Goal: Subscribe to service/newsletter

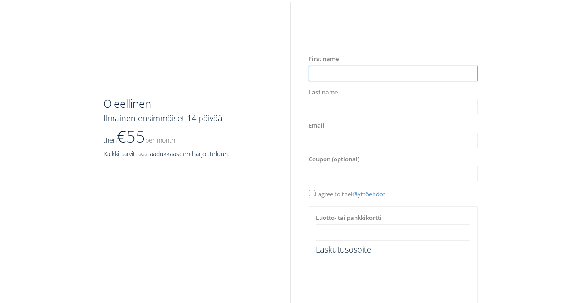
click at [362, 71] on input "text" at bounding box center [393, 73] width 169 height 15
type input "****"
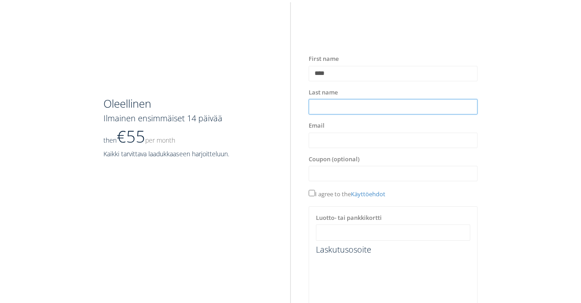
click at [334, 107] on input "text" at bounding box center [393, 106] width 169 height 15
type input "********"
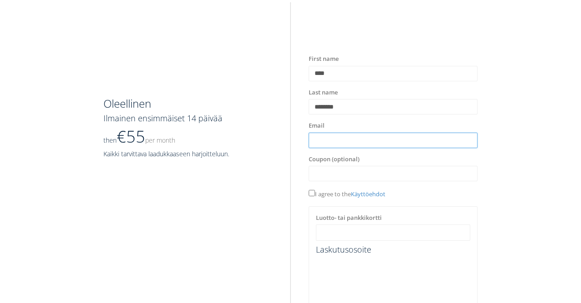
click at [318, 142] on input "text" at bounding box center [393, 140] width 169 height 15
type input "**********"
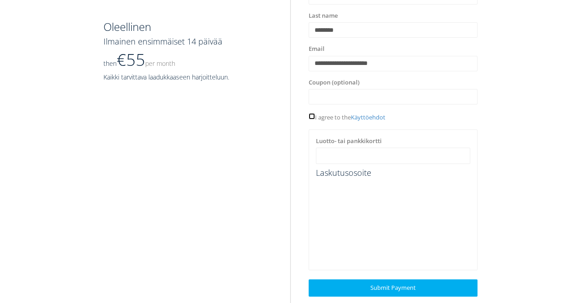
scroll to position [94, 0]
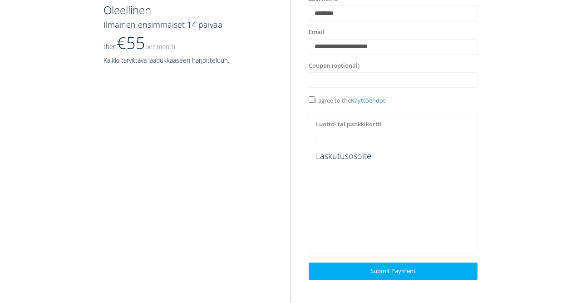
click at [327, 121] on label "Luotto- tai pankkikortti" at bounding box center [349, 124] width 66 height 9
click at [368, 98] on link "Käyttöehdot" at bounding box center [368, 100] width 35 height 8
click at [378, 98] on link "Käyttöehdot" at bounding box center [368, 100] width 35 height 8
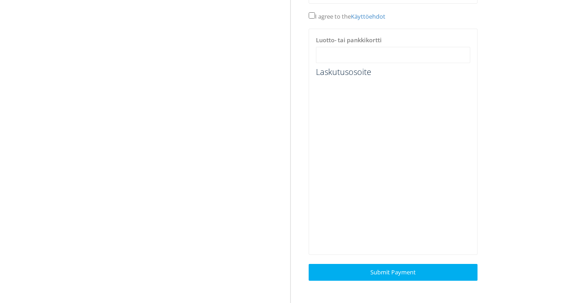
scroll to position [179, 0]
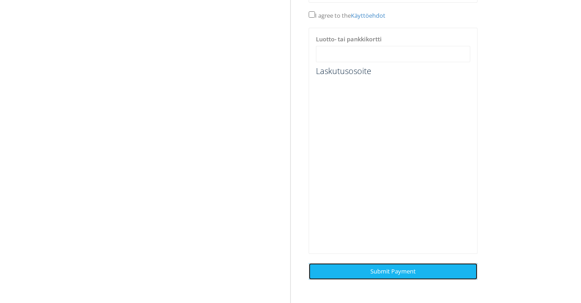
click at [403, 270] on span "Submit Payment" at bounding box center [393, 271] width 45 height 8
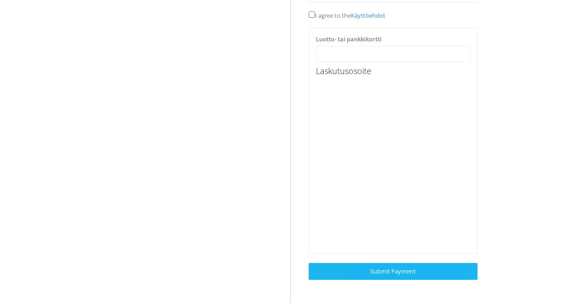
scroll to position [0, 0]
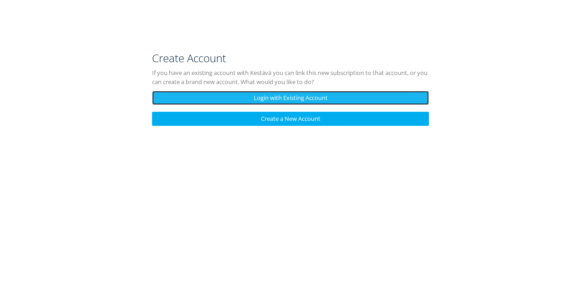
click at [305, 98] on link "Login with Existing Account" at bounding box center [290, 98] width 277 height 14
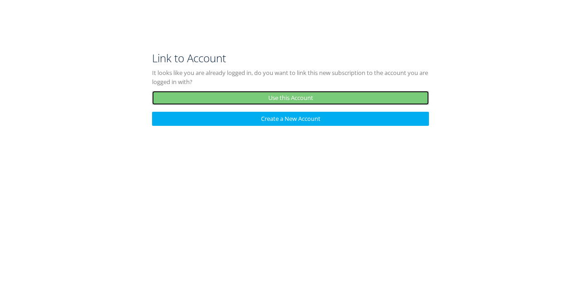
click at [295, 98] on link "Use this Account" at bounding box center [290, 98] width 277 height 14
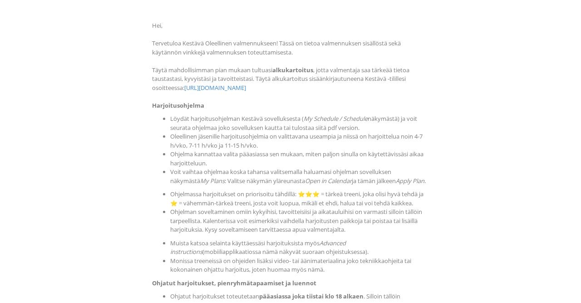
scroll to position [34, 0]
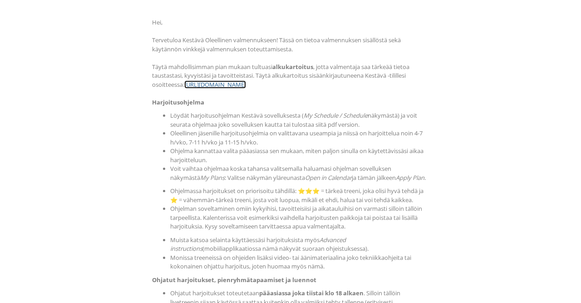
click at [246, 84] on link "https://kestava.fi/membership/forms?Id=e9252e25-5ccc-42b4-8fca-66e523c260f8" at bounding box center [215, 84] width 62 height 8
